Goal: Feedback & Contribution: Contribute content

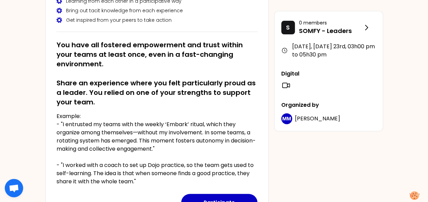
scroll to position [97, 0]
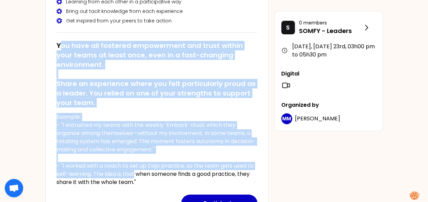
drag, startPoint x: 59, startPoint y: 42, endPoint x: 135, endPoint y: 174, distance: 152.9
click at [135, 174] on div "You have all fostered empowerment and trust within your teams at least once, ev…" at bounding box center [156, 110] width 201 height 151
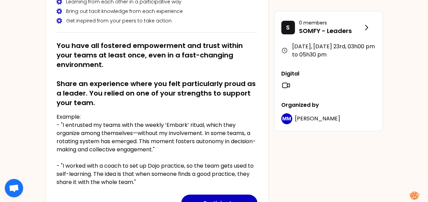
drag, startPoint x: 135, startPoint y: 174, endPoint x: 136, endPoint y: 180, distance: 5.9
click at [136, 180] on p "Example: - "I entrusted my teams with the weekly ‘Embark’ ritual, which they or…" at bounding box center [156, 150] width 201 height 74
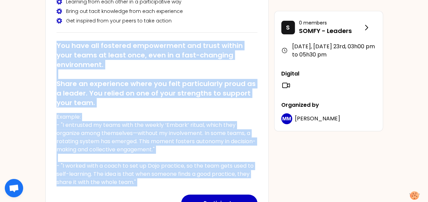
drag, startPoint x: 136, startPoint y: 180, endPoint x: 61, endPoint y: 46, distance: 153.3
click at [61, 46] on div "You have all fostered empowerment and trust within your teams at least once, ev…" at bounding box center [156, 110] width 201 height 151
copy div "You have all fostered empowerment and trust within your teams at least once, ev…"
click at [228, 198] on button "Participate" at bounding box center [219, 204] width 76 height 18
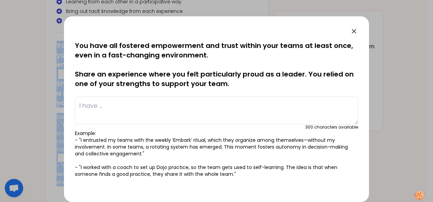
click at [353, 28] on icon at bounding box center [354, 31] width 8 height 8
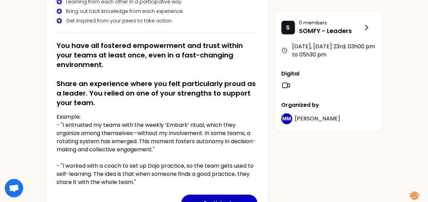
click at [400, 45] on div "AM [DATE], [DATE] 23rd to 03h00 pm Identify your personal strengths as leaders …" at bounding box center [214, 123] width 428 height 440
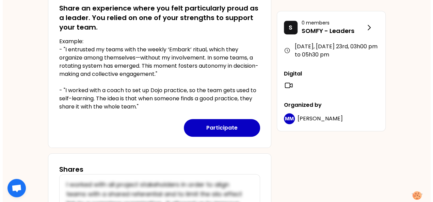
scroll to position [174, 0]
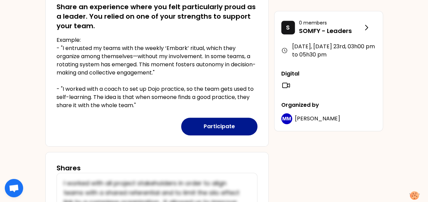
click at [231, 123] on button "Participate" at bounding box center [219, 127] width 76 height 18
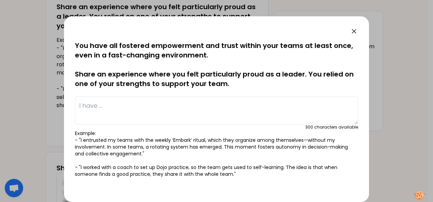
click at [150, 107] on textarea at bounding box center [216, 111] width 283 height 28
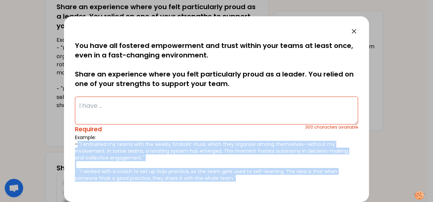
drag, startPoint x: 242, startPoint y: 175, endPoint x: 77, endPoint y: 142, distance: 168.4
click at [77, 142] on p "Example: - "I entrusted my teams with the weekly ‘Embark’ ritual, which they or…" at bounding box center [216, 158] width 283 height 48
copy p ""I entrusted my teams with the weekly ‘Embark’ ritual, which they organize amon…"
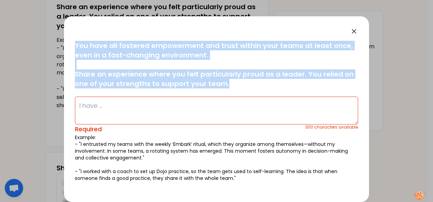
drag, startPoint x: 224, startPoint y: 81, endPoint x: 68, endPoint y: 25, distance: 165.8
click at [68, 25] on div "saved You have all fostered empowerment and trust within your teams at least on…" at bounding box center [216, 109] width 305 height 186
copy p "You have all fostered empowerment and trust within your teams at least once, ev…"
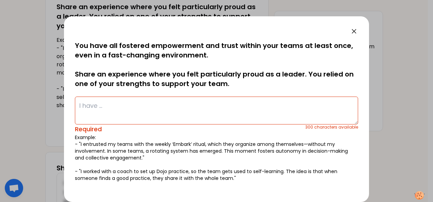
click at [373, 53] on div at bounding box center [216, 101] width 433 height 202
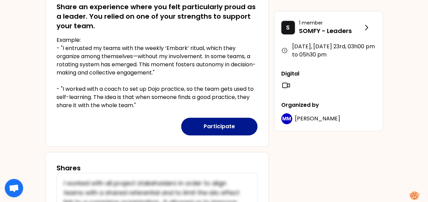
click at [244, 126] on button "Participate" at bounding box center [219, 127] width 76 height 18
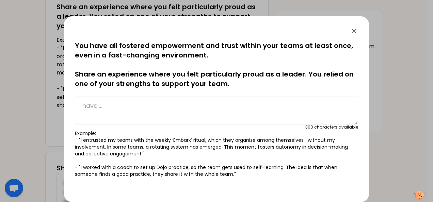
click at [176, 115] on textarea at bounding box center [216, 111] width 283 height 28
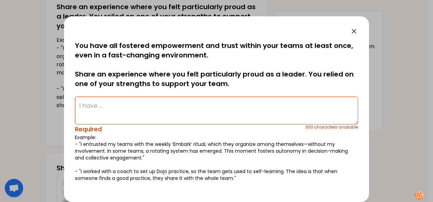
click at [108, 99] on textarea at bounding box center [216, 111] width 283 height 28
paste textarea "I set up a mentorship system, led by one of the team members, to support the in…"
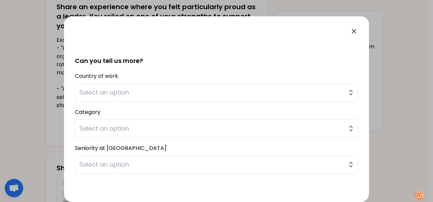
scroll to position [141, 0]
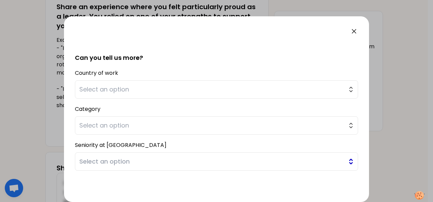
type textarea "I set up a mentorship system, led by one of the team members, to support the in…"
click at [112, 162] on span "Select an option" at bounding box center [211, 162] width 265 height 10
click at [166, 84] on button "Select an option" at bounding box center [216, 89] width 283 height 18
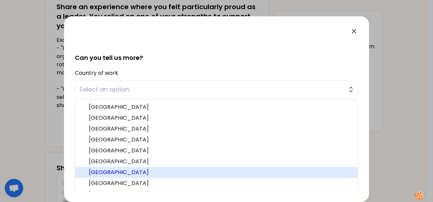
click at [112, 168] on span "[GEOGRAPHIC_DATA]" at bounding box center [220, 172] width 263 height 8
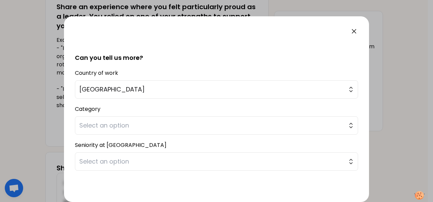
click at [164, 33] on div at bounding box center [216, 31] width 283 height 8
click at [137, 126] on span "Select an option" at bounding box center [211, 126] width 265 height 10
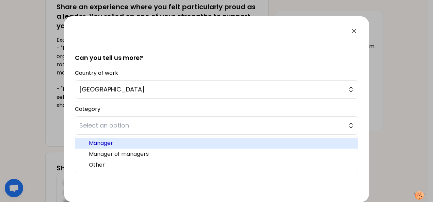
click at [132, 139] on span "Manager" at bounding box center [220, 143] width 263 height 8
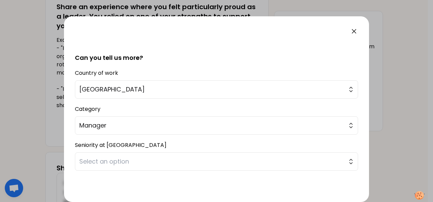
scroll to position [164, 0]
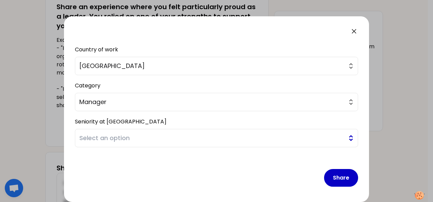
click at [319, 138] on span "Select an option" at bounding box center [211, 138] width 265 height 10
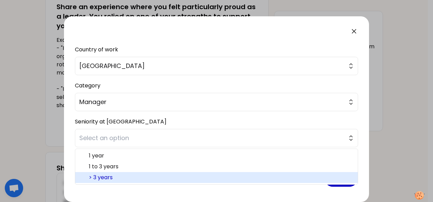
click at [213, 180] on span "> 3 years" at bounding box center [220, 178] width 263 height 8
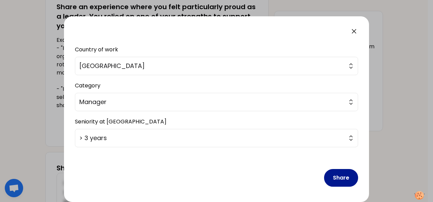
click at [339, 180] on button "Share" at bounding box center [341, 178] width 34 height 18
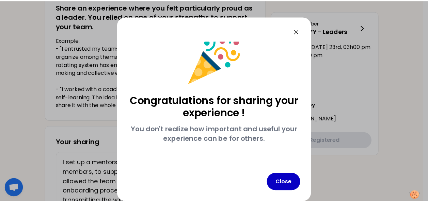
scroll to position [12, 0]
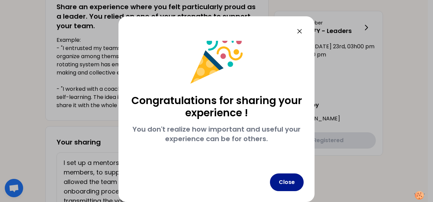
click at [290, 180] on button "Close" at bounding box center [287, 183] width 34 height 18
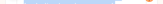
scroll to position [1725, 0]
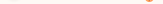
drag, startPoint x: 136, startPoint y: 4, endPoint x: 137, endPoint y: 100, distance: 95.6
drag, startPoint x: 137, startPoint y: 100, endPoint x: 136, endPoint y: 2, distance: 98.0
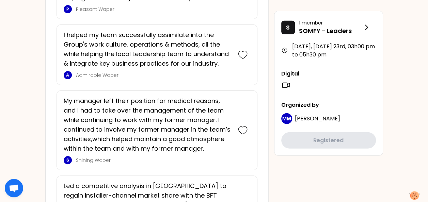
scroll to position [1222, 0]
